Goal: Task Accomplishment & Management: Use online tool/utility

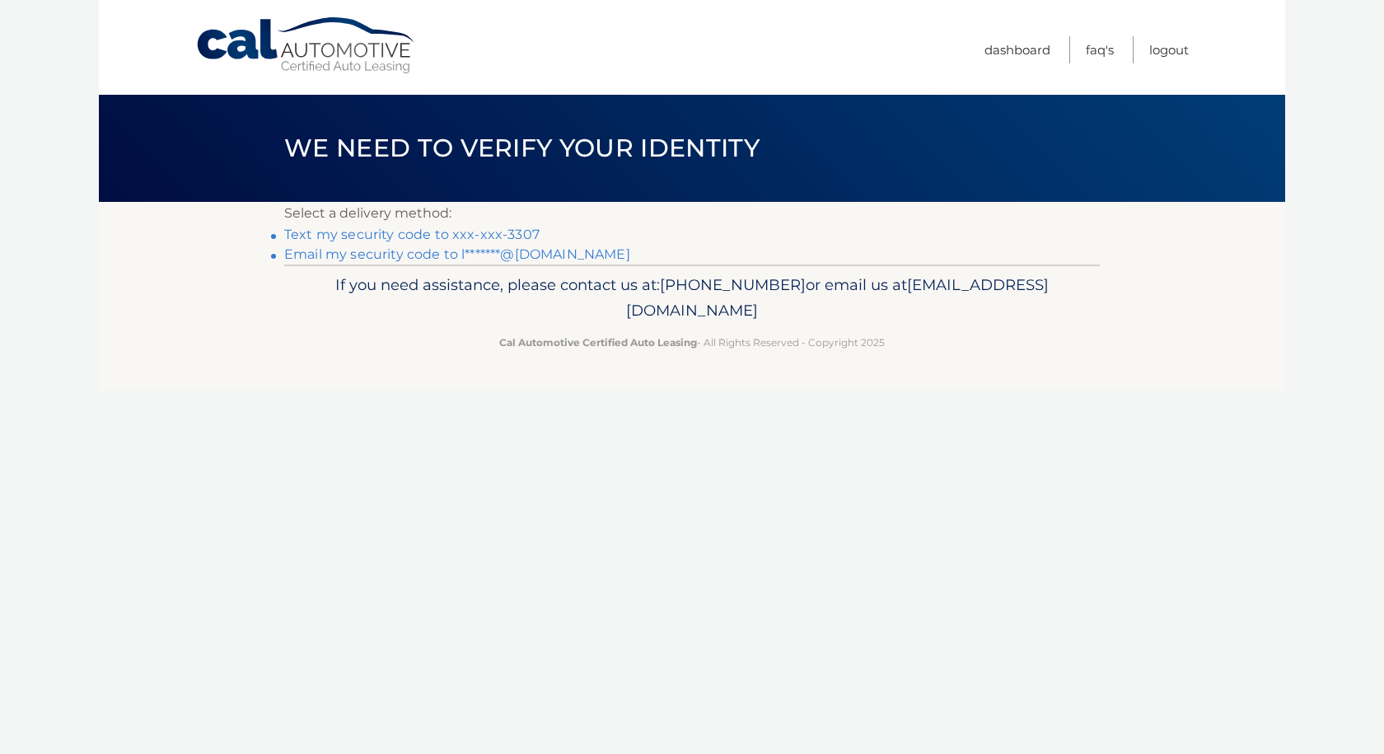
click at [324, 233] on link "Text my security code to xxx-xxx-3307" at bounding box center [411, 235] width 255 height 16
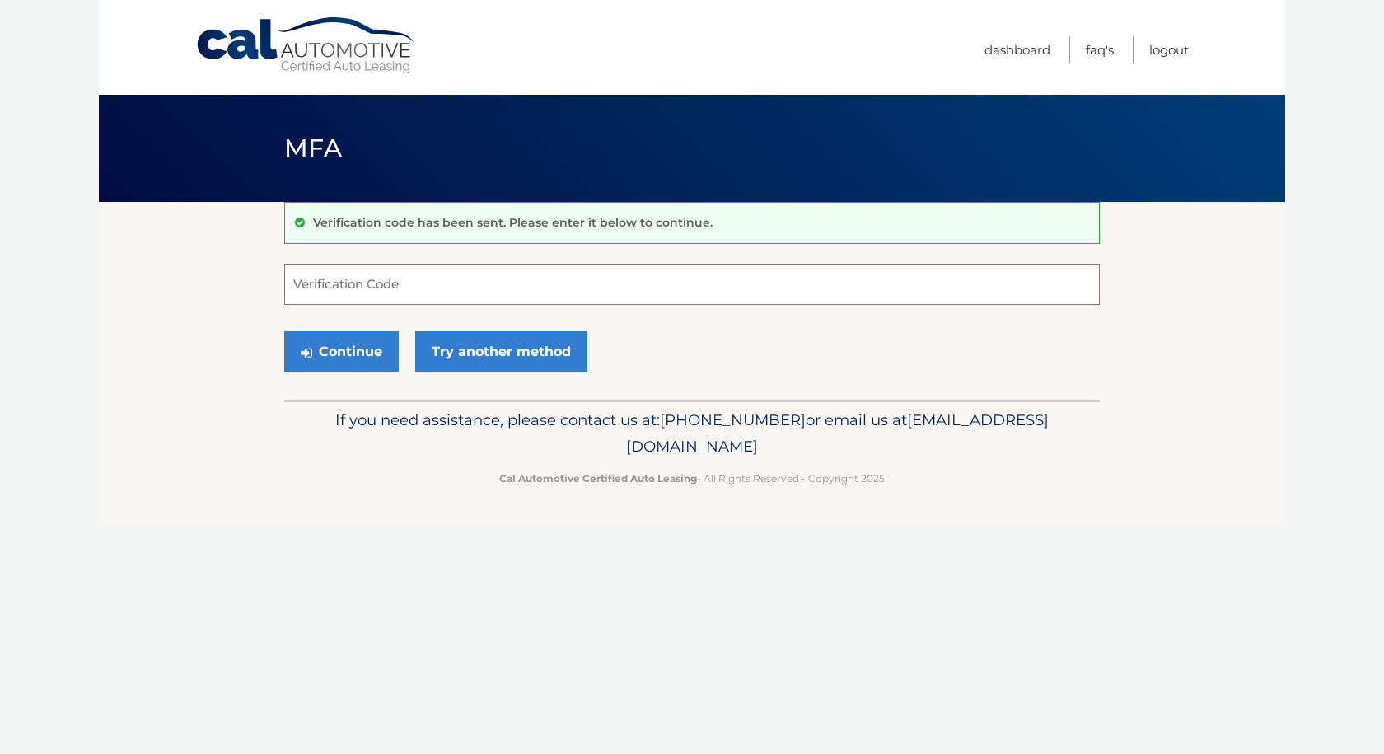
click at [379, 282] on input "Verification Code" at bounding box center [692, 284] width 816 height 41
type input "610500"
click at [284, 331] on button "Continue" at bounding box center [341, 351] width 115 height 41
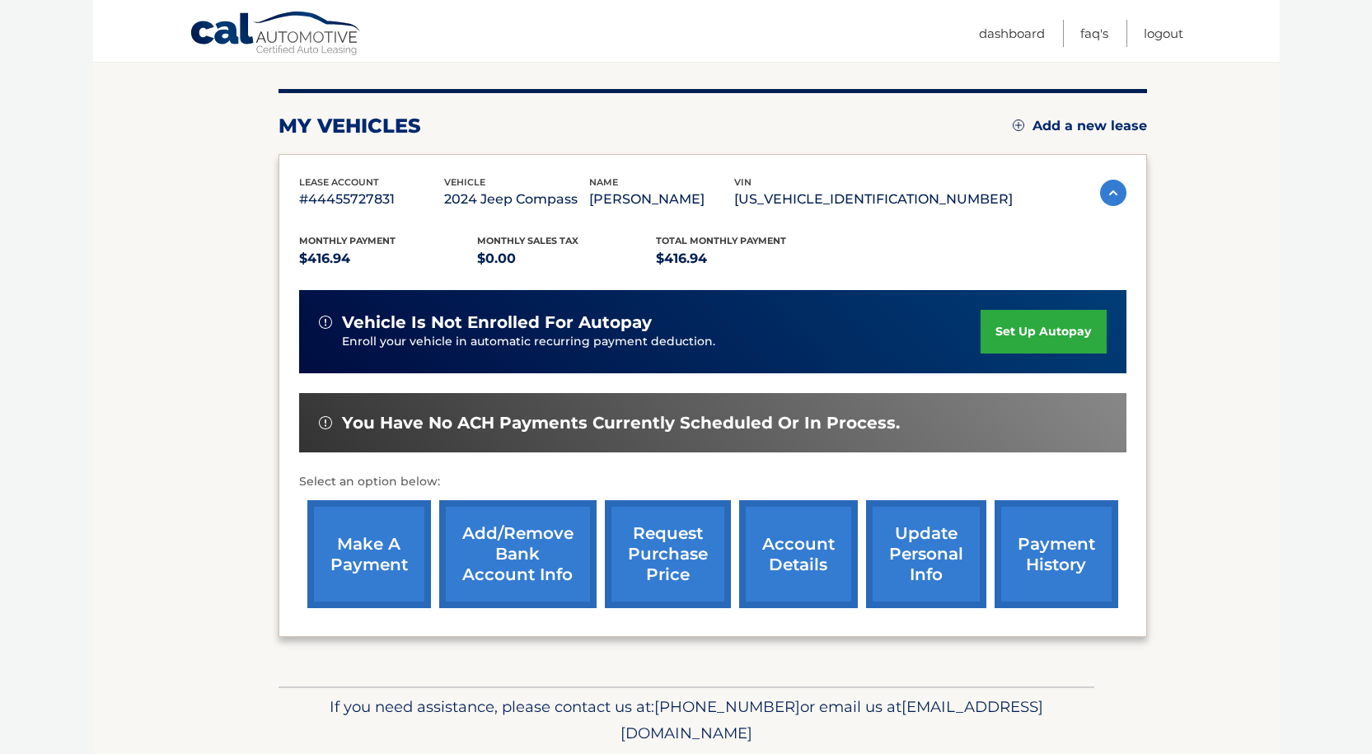
scroll to position [189, 0]
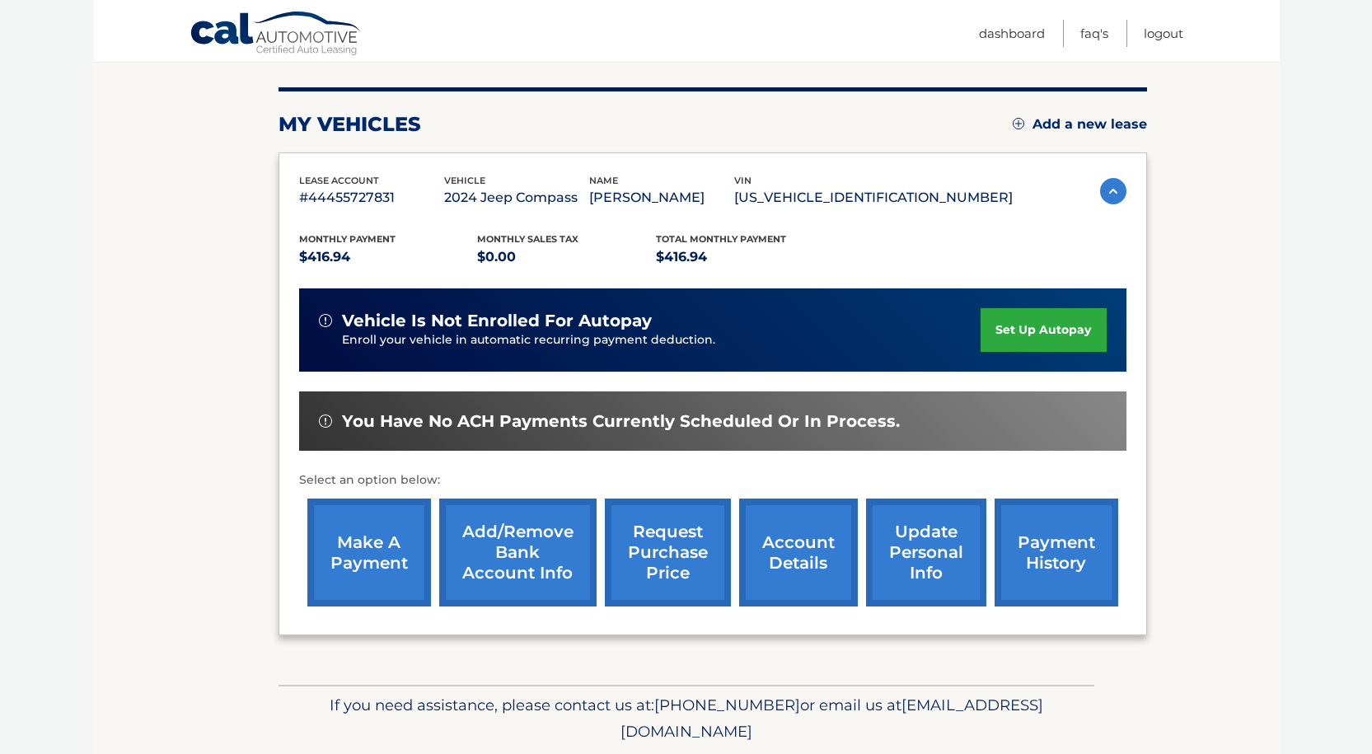
click at [380, 540] on link "make a payment" at bounding box center [369, 552] width 124 height 108
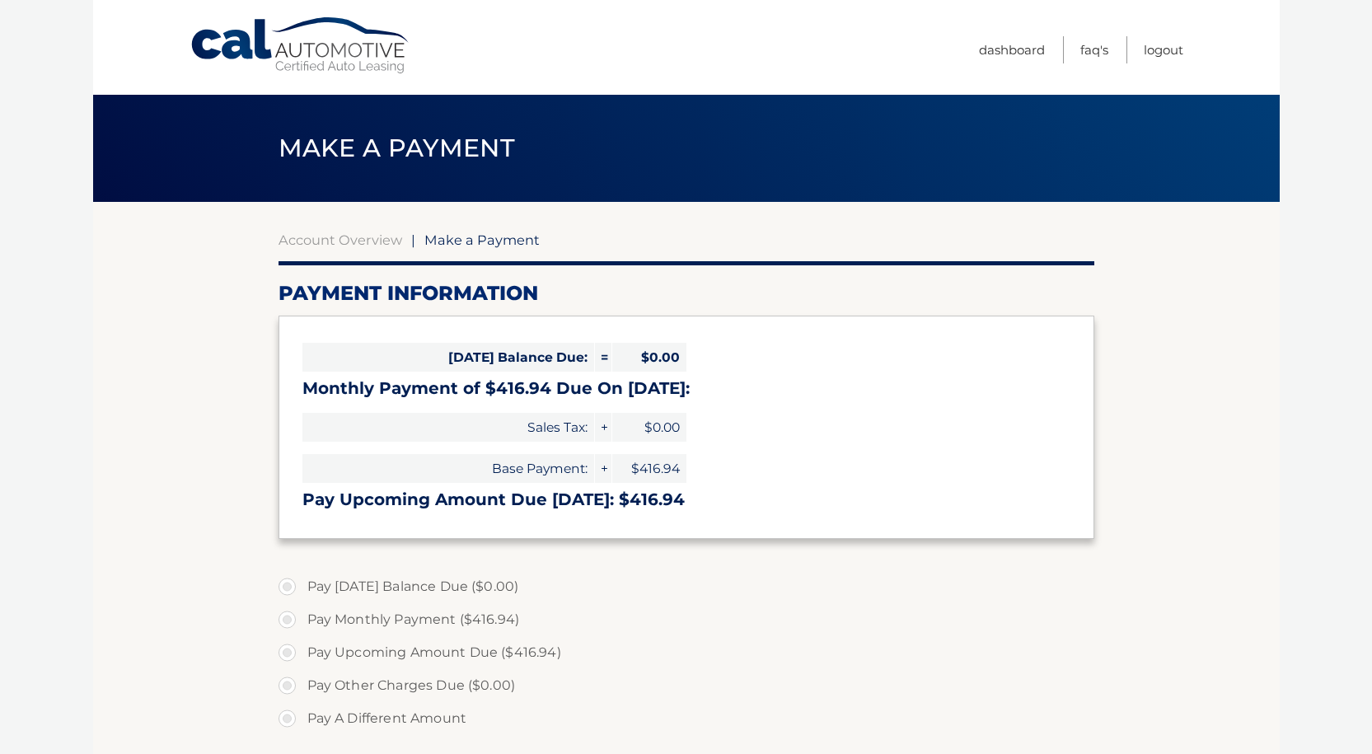
select select "MWEyNzgzYzYtNzY0MC00NzAwLWEwZmYtNTc5ODY1NGQ5NTA4"
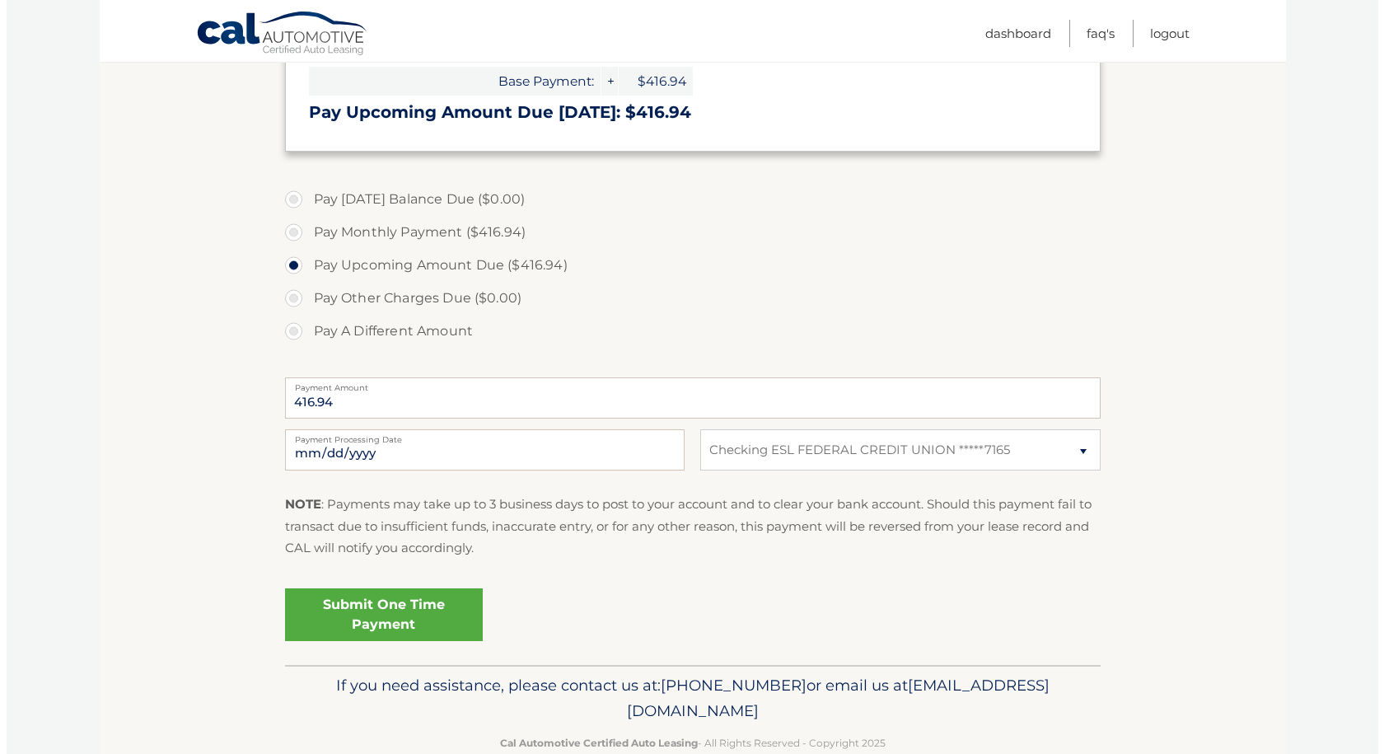
scroll to position [391, 0]
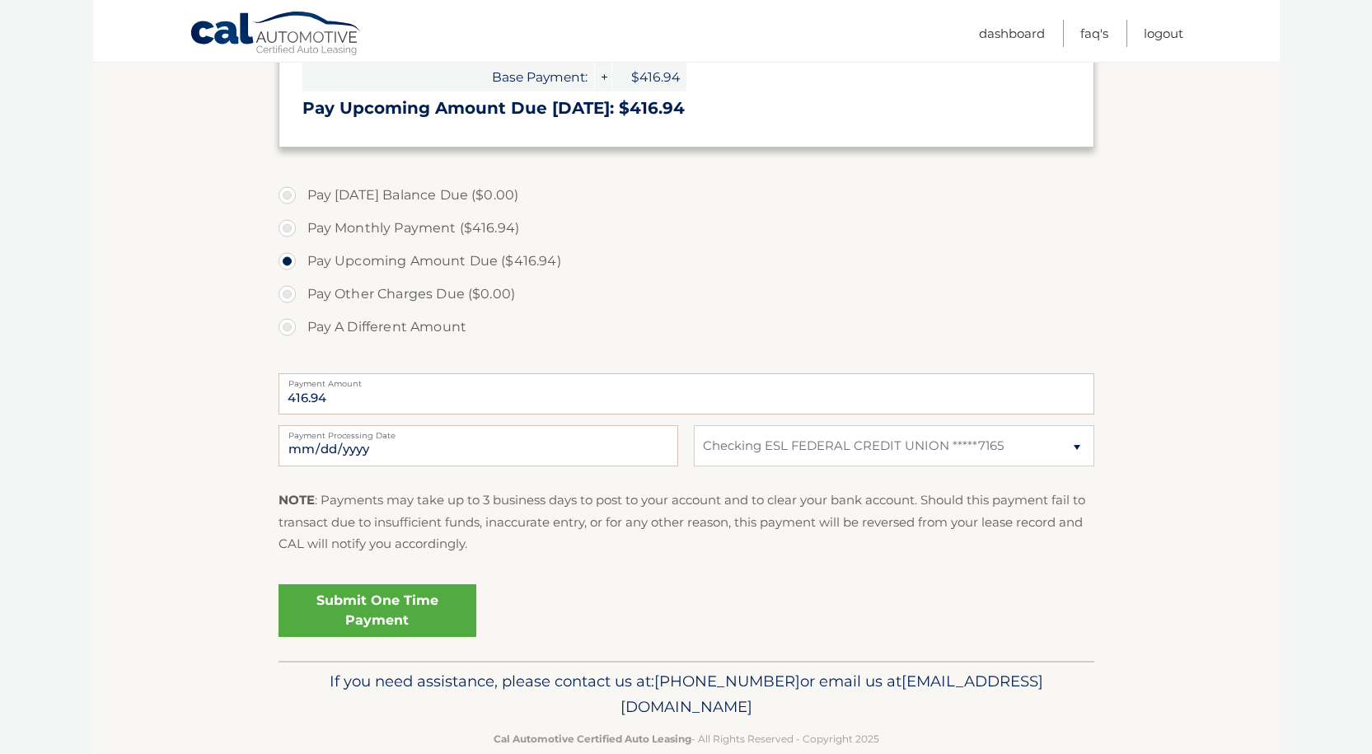
click at [367, 617] on link "Submit One Time Payment" at bounding box center [377, 610] width 198 height 53
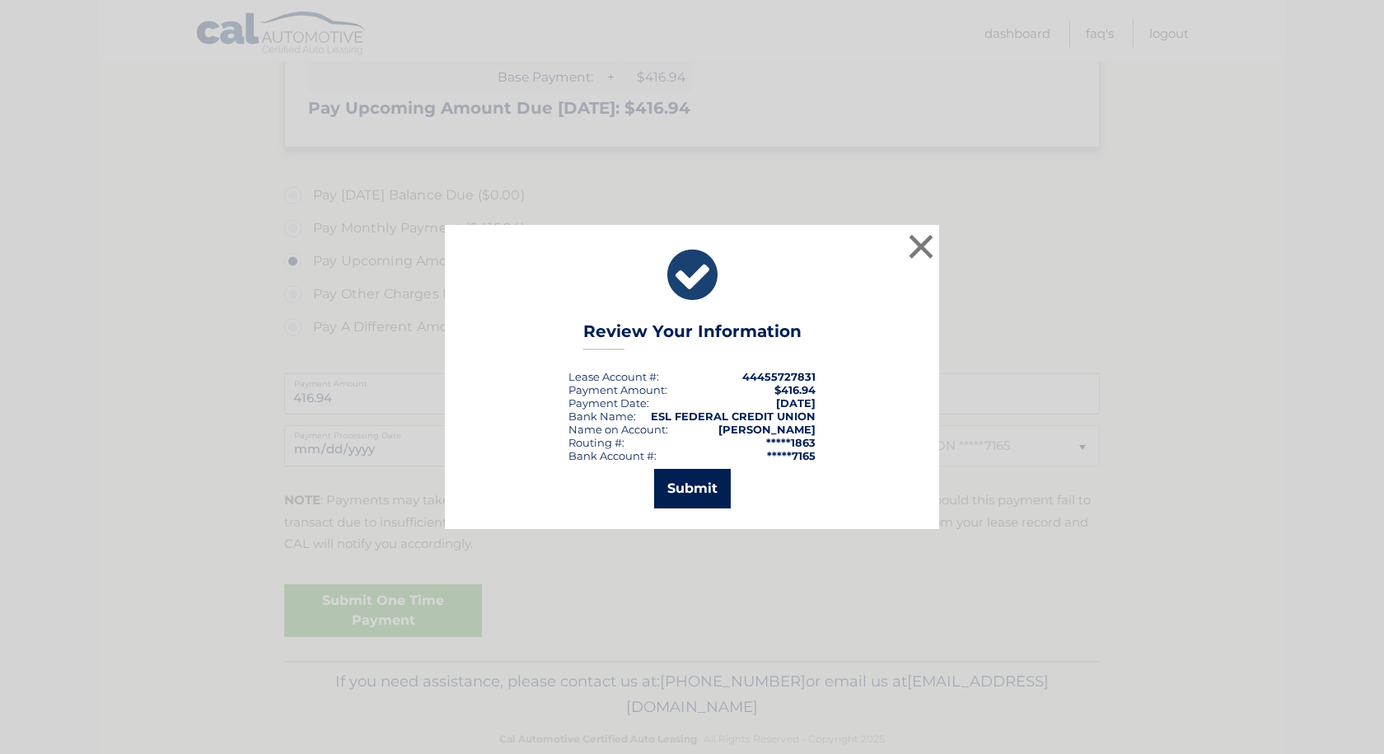
click at [689, 488] on button "Submit" at bounding box center [692, 489] width 77 height 40
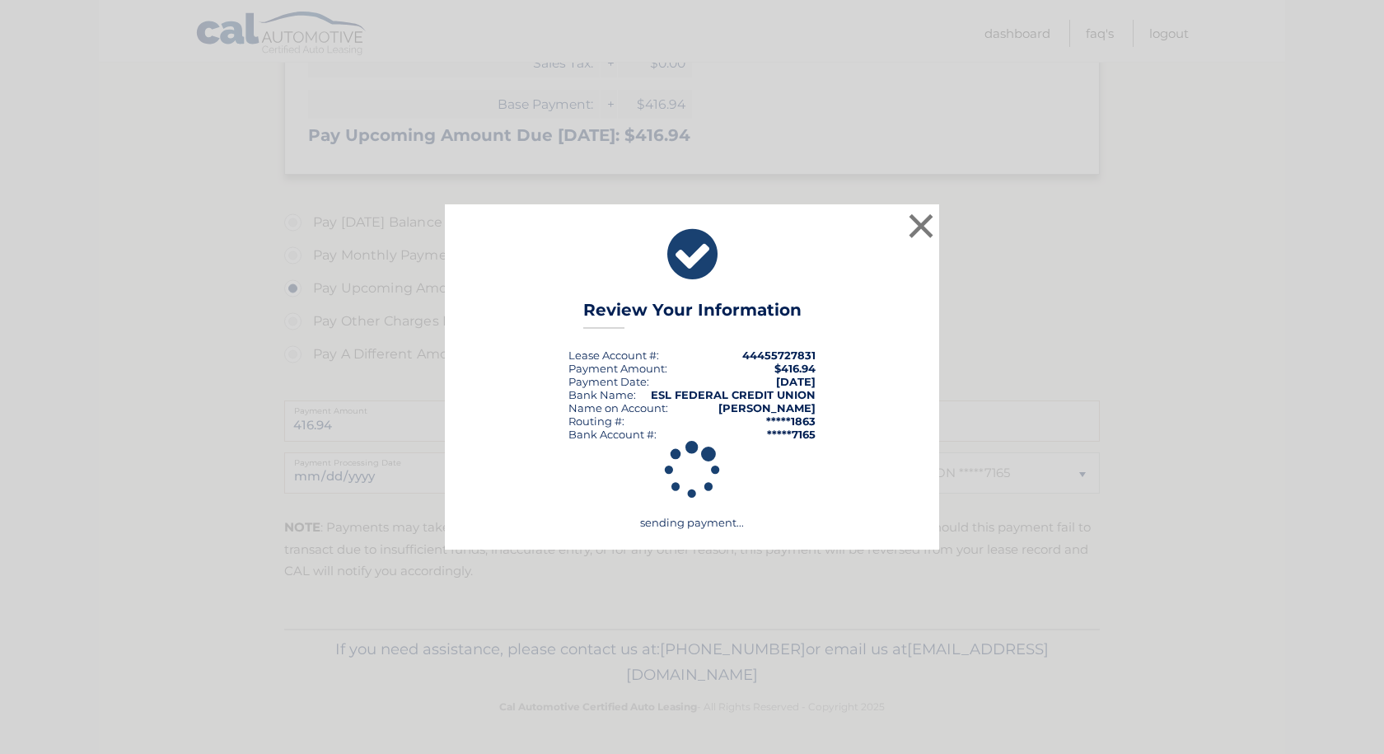
scroll to position [364, 0]
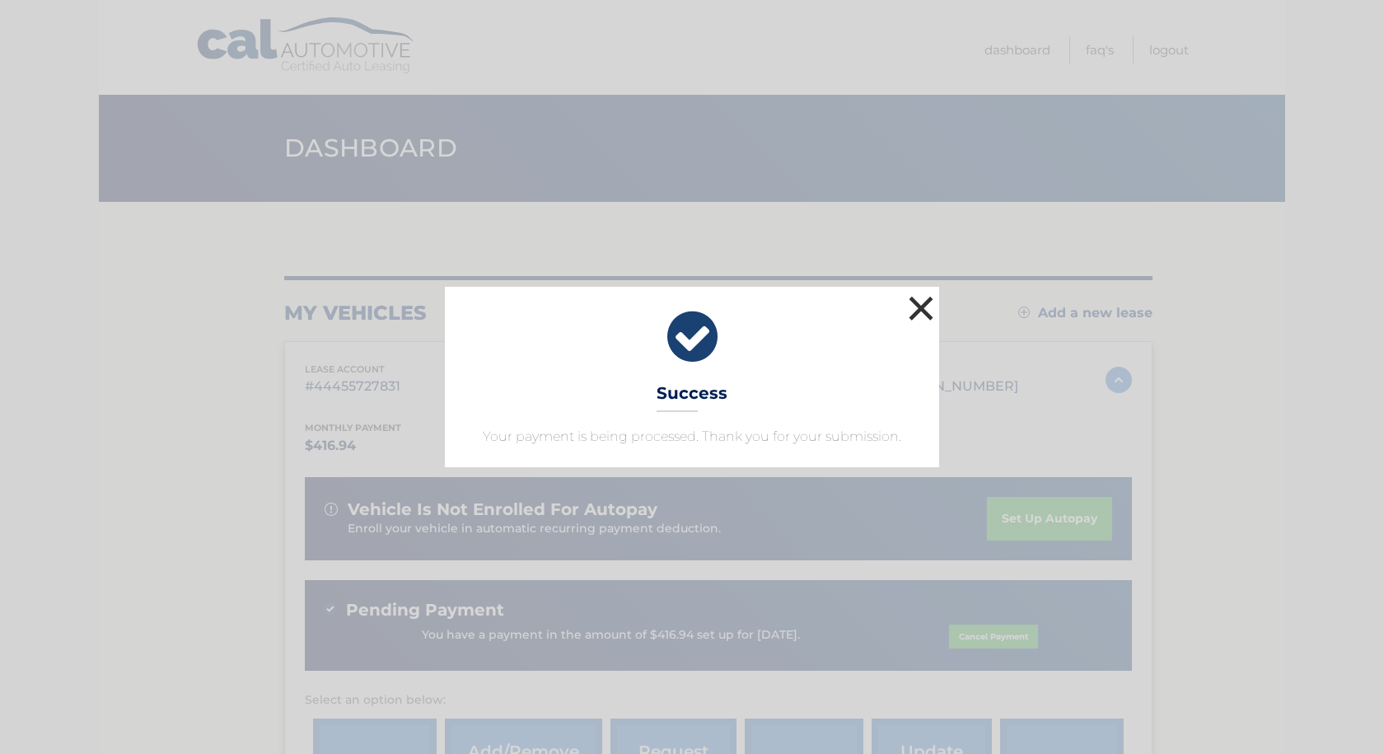
click at [926, 293] on button "×" at bounding box center [920, 308] width 33 height 33
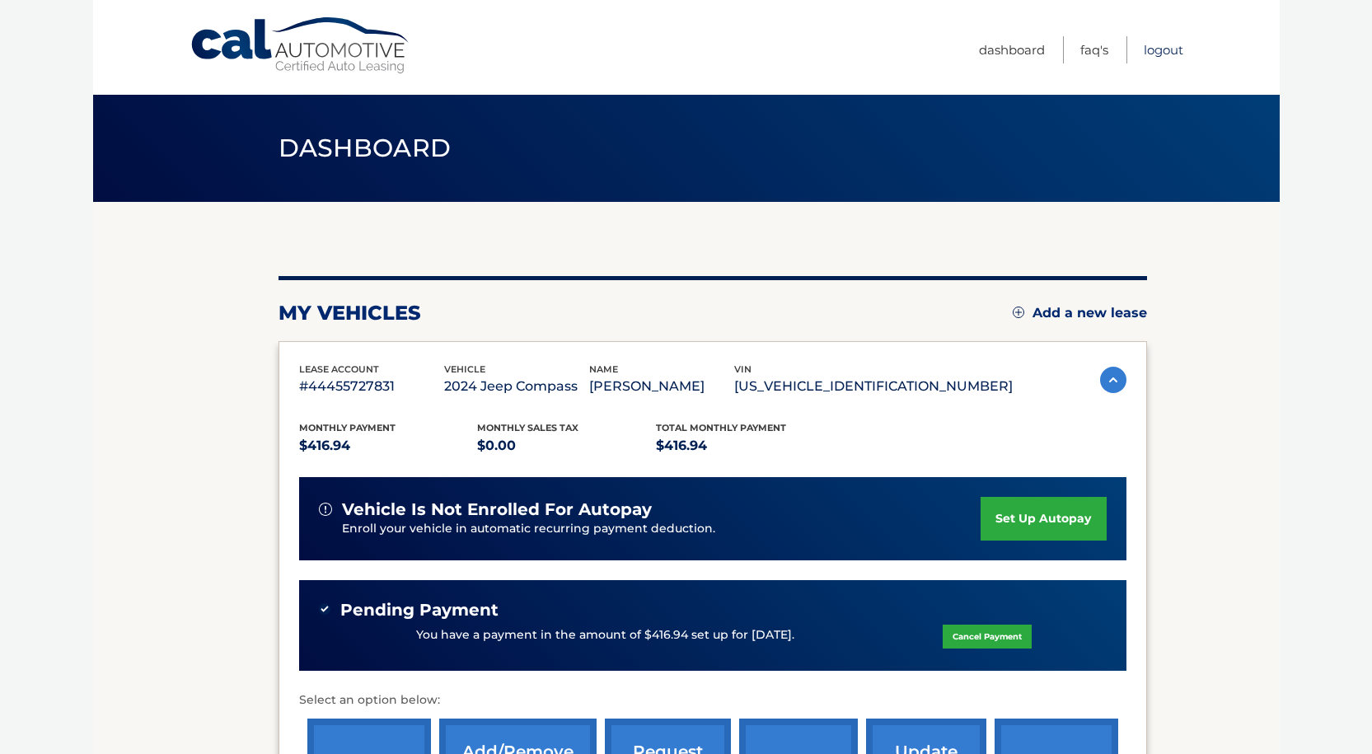
click at [1173, 57] on link "Logout" at bounding box center [1163, 49] width 40 height 27
